Goal: Leave review/rating: Share an evaluation or opinion about a product, service, or content

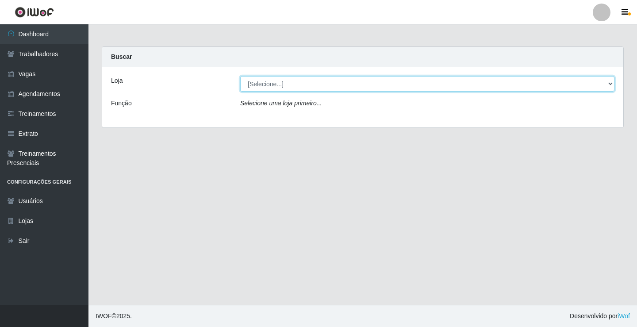
click at [255, 89] on select "[Selecione...] Edilicya Supermercado" at bounding box center [427, 83] width 374 height 15
select select "460"
click at [240, 76] on select "[Selecione...] Edilicya Supermercado" at bounding box center [427, 83] width 374 height 15
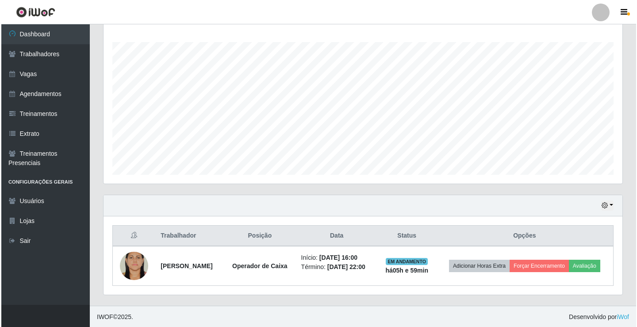
scroll to position [142, 0]
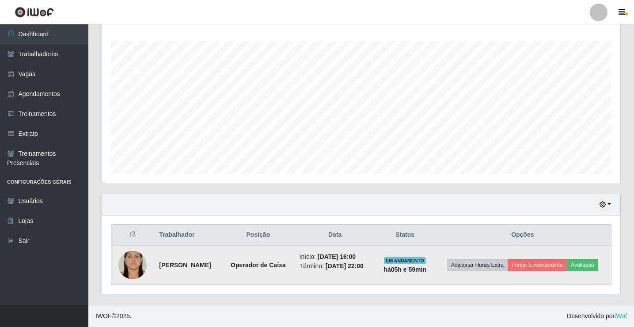
click at [585, 271] on td "Adicionar Horas Extra Forçar Encerramento Avaliação" at bounding box center [523, 265] width 177 height 40
click at [581, 267] on button "Avaliação" at bounding box center [582, 265] width 31 height 12
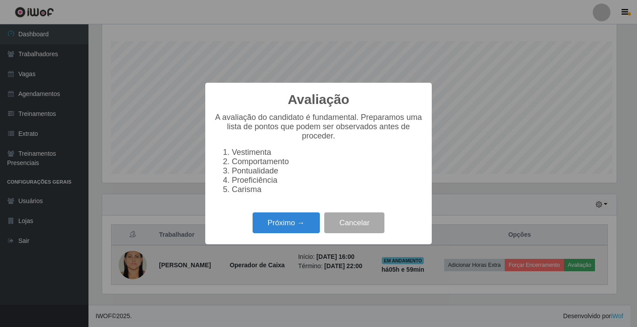
scroll to position [183, 514]
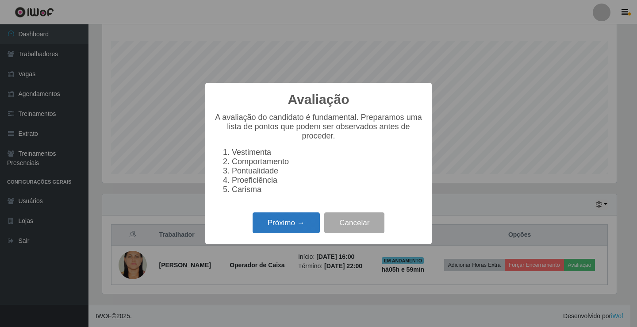
click at [303, 225] on button "Próximo →" at bounding box center [285, 222] width 67 height 21
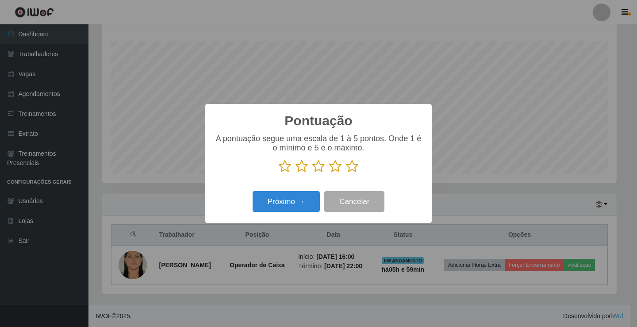
scroll to position [441894, 441564]
click at [349, 169] on icon at bounding box center [352, 166] width 12 height 13
click at [346, 173] on input "radio" at bounding box center [346, 173] width 0 height 0
click at [293, 201] on button "Próximo →" at bounding box center [285, 201] width 67 height 21
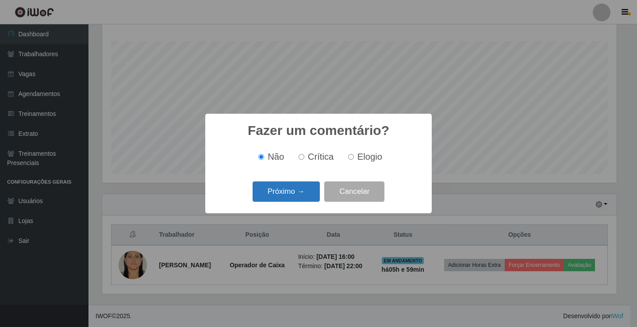
click at [295, 187] on button "Próximo →" at bounding box center [285, 191] width 67 height 21
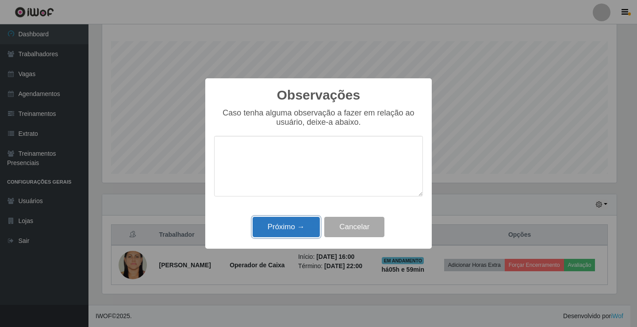
click at [293, 222] on button "Próximo →" at bounding box center [285, 227] width 67 height 21
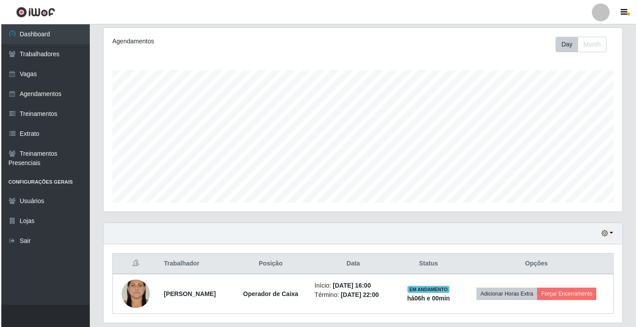
scroll to position [98, 0]
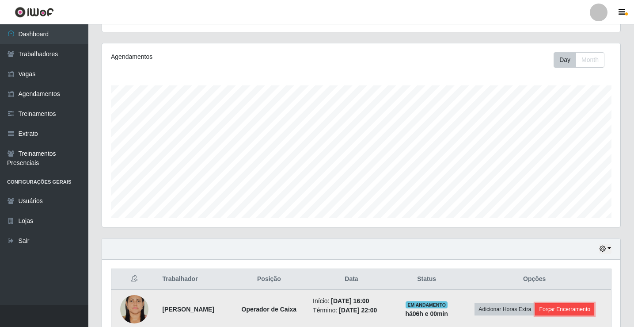
click at [559, 308] on button "Forçar Encerramento" at bounding box center [564, 309] width 59 height 12
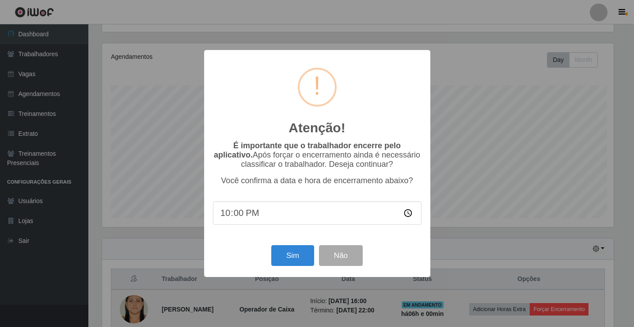
scroll to position [183, 514]
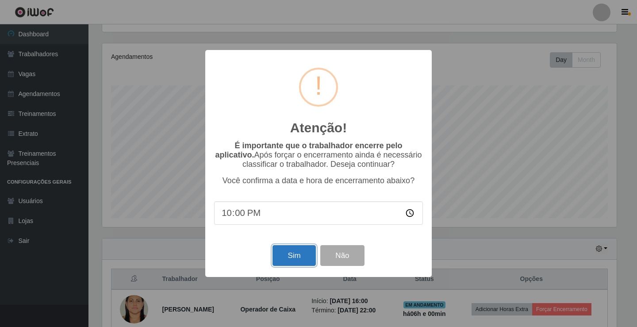
click at [290, 253] on button "Sim" at bounding box center [293, 255] width 43 height 21
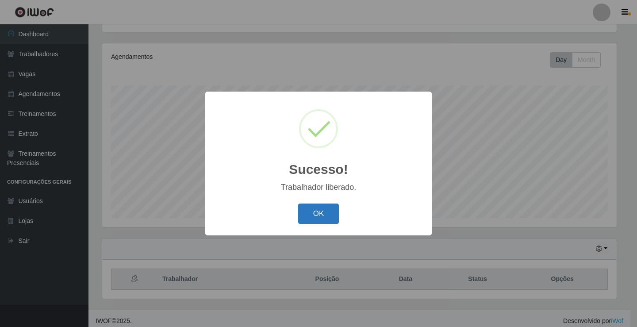
click at [315, 213] on button "OK" at bounding box center [318, 213] width 41 height 21
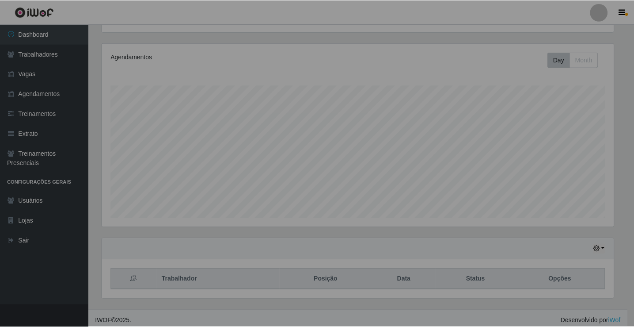
scroll to position [183, 519]
